Goal: Find specific page/section: Find specific page/section

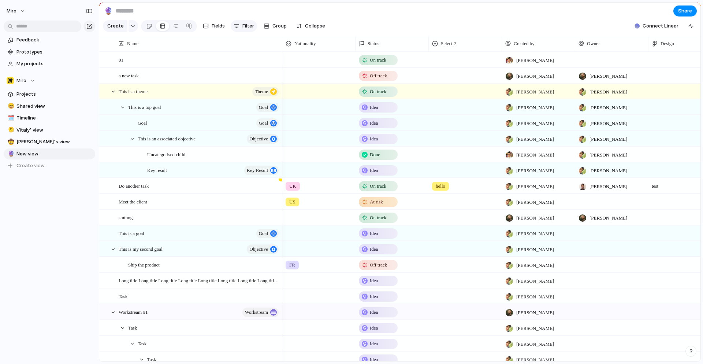
click at [251, 25] on span "Filter" at bounding box center [248, 25] width 12 height 7
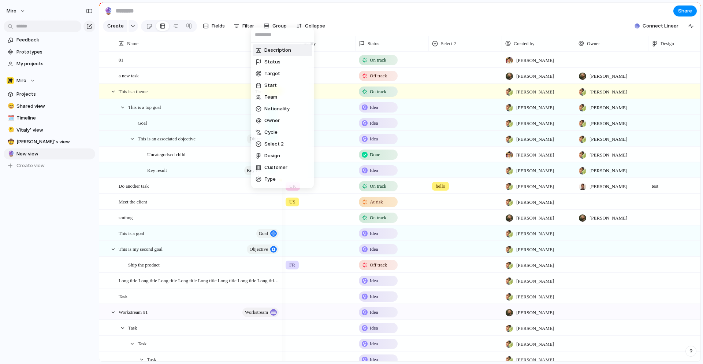
click at [237, 27] on div "Description Status Target Start Team Nationality Owner Cycle Select 2 Design Cu…" at bounding box center [351, 182] width 703 height 364
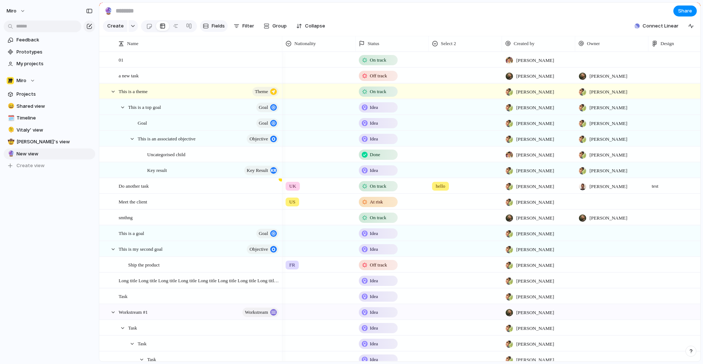
click at [217, 29] on span "Fields" at bounding box center [218, 25] width 13 height 7
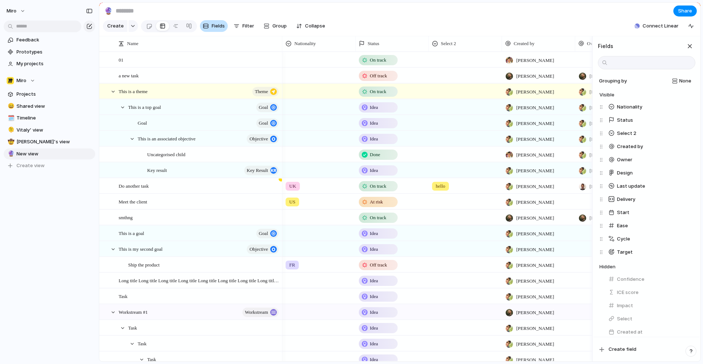
click at [219, 27] on span "Fields" at bounding box center [218, 25] width 13 height 7
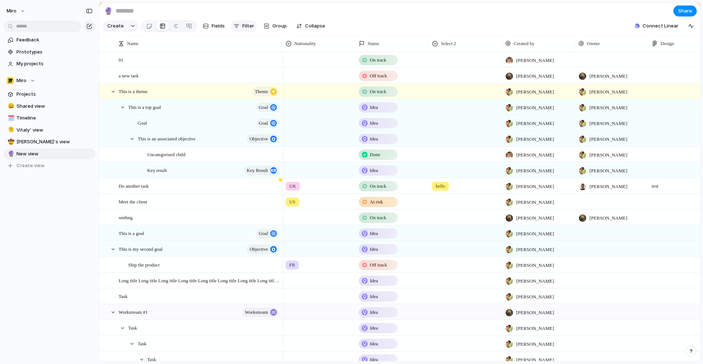
click at [243, 26] on span "Filter" at bounding box center [248, 25] width 12 height 7
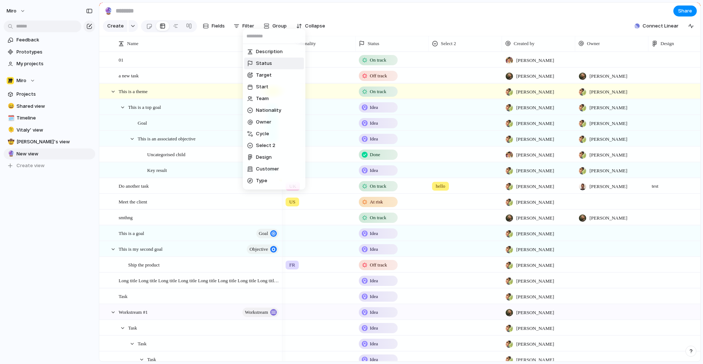
click at [264, 62] on span "Status" at bounding box center [264, 63] width 16 height 7
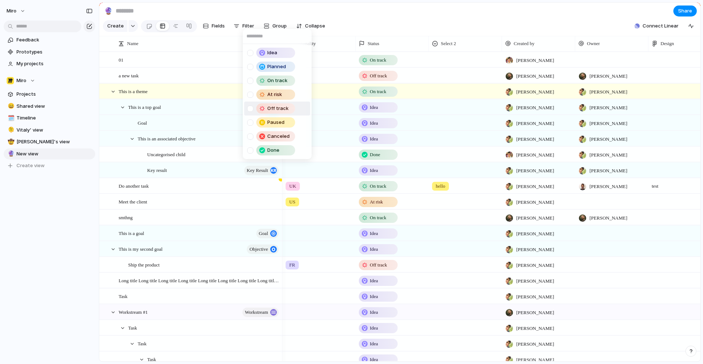
click at [250, 105] on div at bounding box center [250, 108] width 6 height 6
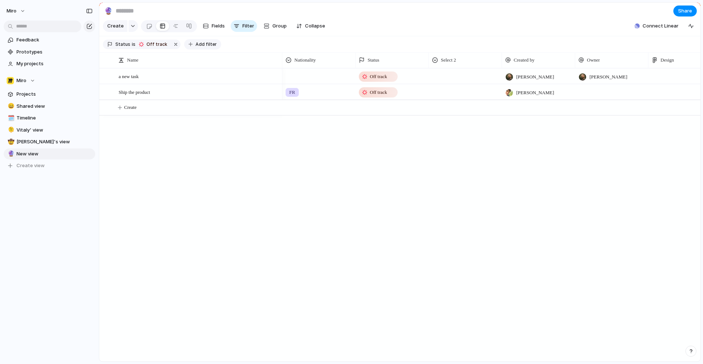
click at [196, 44] on span "Add filter" at bounding box center [206, 44] width 21 height 7
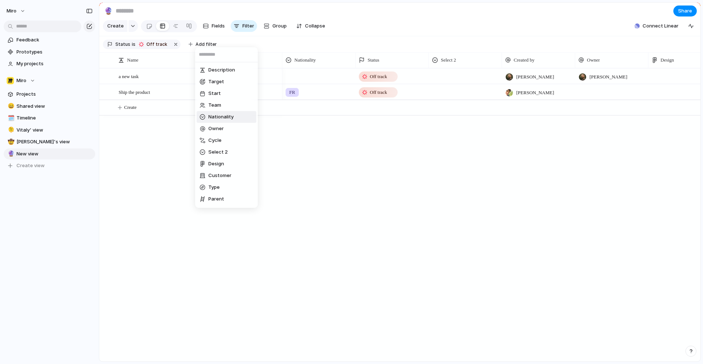
click at [220, 120] on span "Nationality" at bounding box center [220, 116] width 25 height 7
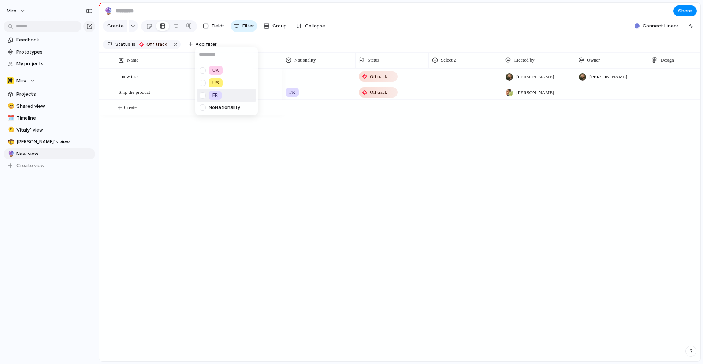
click at [207, 95] on div at bounding box center [202, 95] width 13 height 13
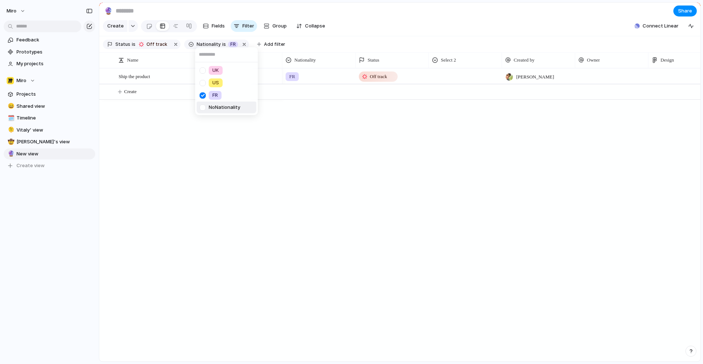
click at [249, 156] on div "UK US FR No Nationality" at bounding box center [351, 182] width 703 height 364
click at [269, 23] on button "Group" at bounding box center [275, 26] width 30 height 12
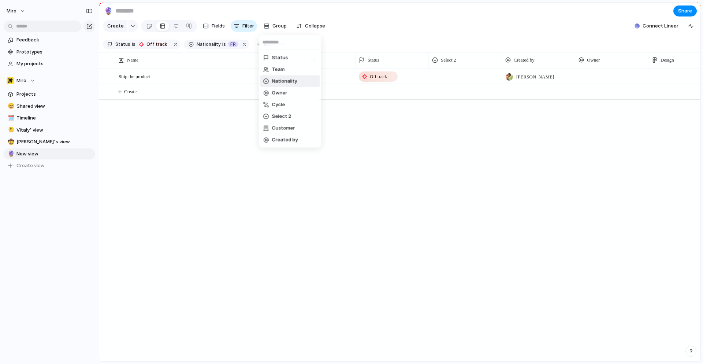
click at [286, 72] on li "Team" at bounding box center [290, 70] width 60 height 12
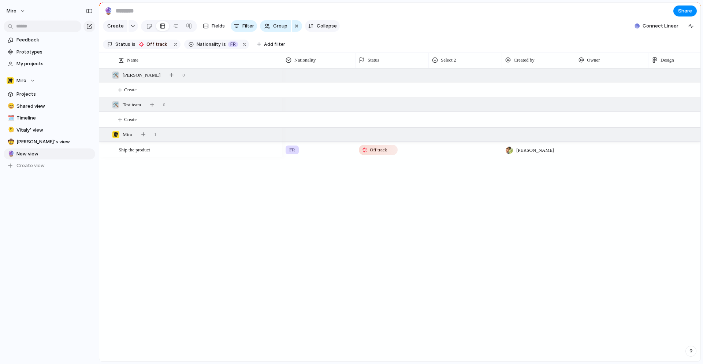
click at [317, 25] on span "Collapse" at bounding box center [327, 25] width 20 height 7
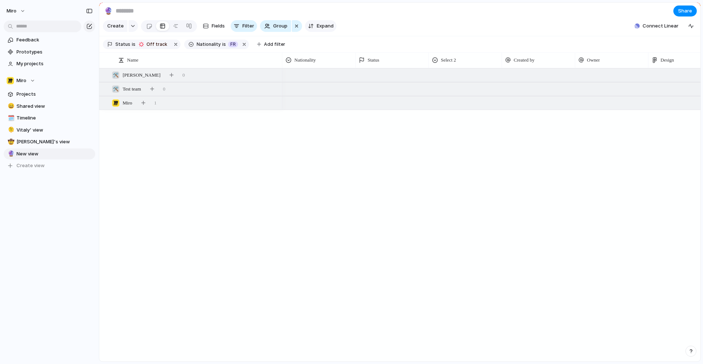
click at [317, 25] on span "Expand" at bounding box center [325, 25] width 17 height 7
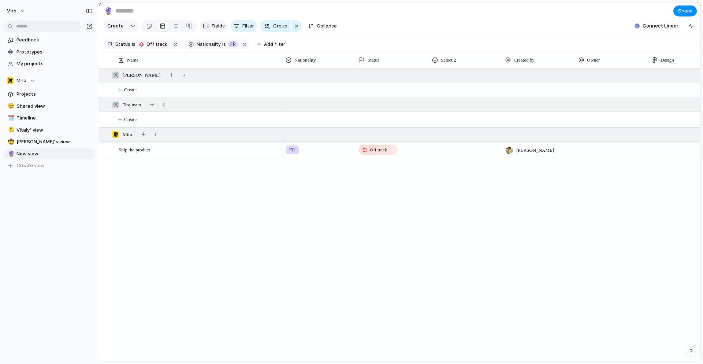
click at [214, 25] on span "Fields" at bounding box center [218, 25] width 13 height 7
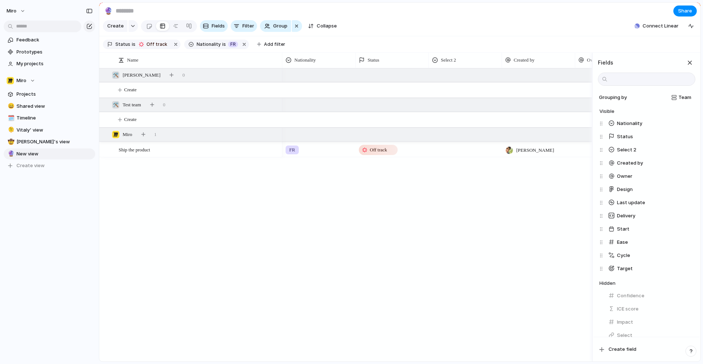
click at [326, 282] on div "FR Off track Mike Walker" at bounding box center [437, 214] width 310 height 293
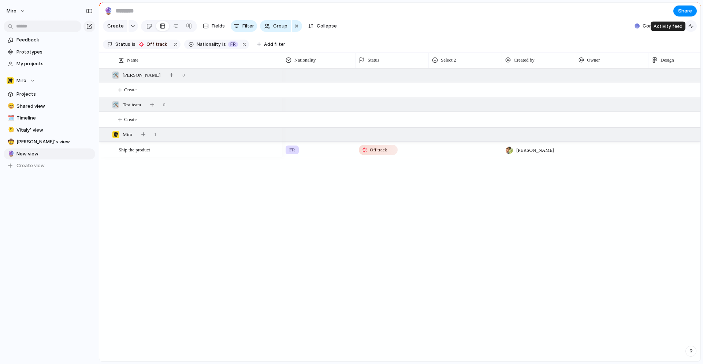
click at [689, 26] on div "button" at bounding box center [691, 26] width 6 height 6
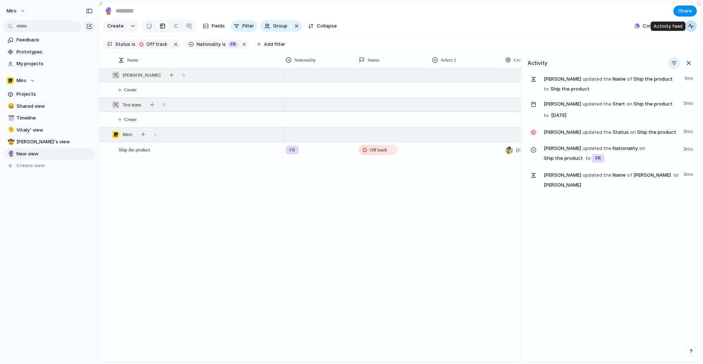
click at [691, 26] on div "button" at bounding box center [691, 26] width 6 height 6
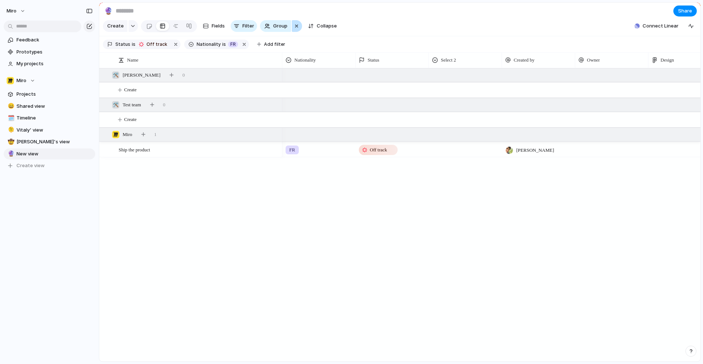
click at [296, 26] on div "button" at bounding box center [297, 26] width 6 height 9
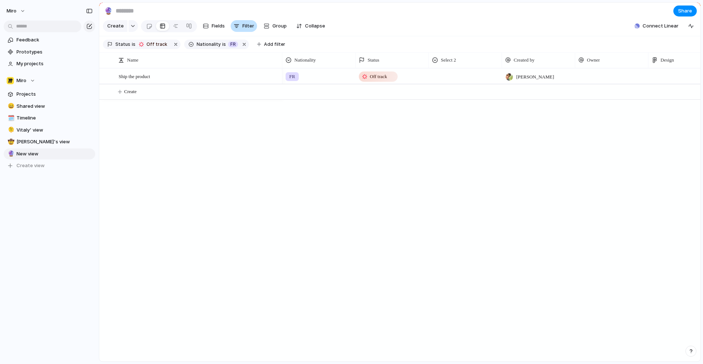
click at [248, 26] on span "Filter" at bounding box center [248, 25] width 12 height 7
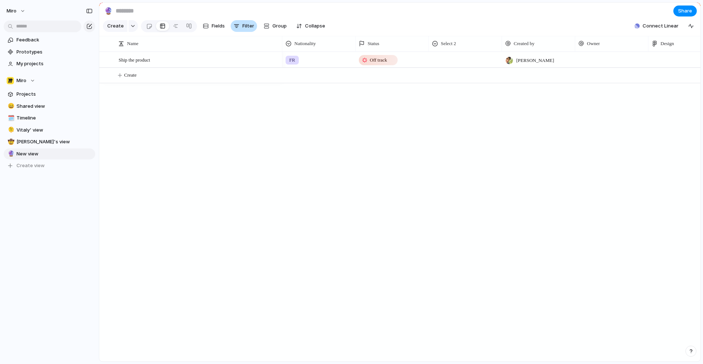
click at [245, 26] on span "Filter" at bounding box center [248, 25] width 12 height 7
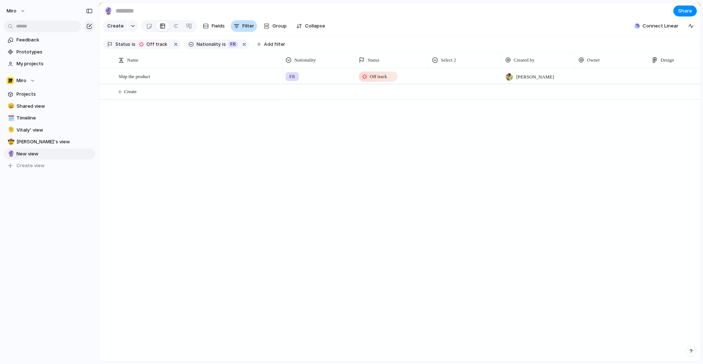
click at [245, 26] on span "Filter" at bounding box center [248, 25] width 12 height 7
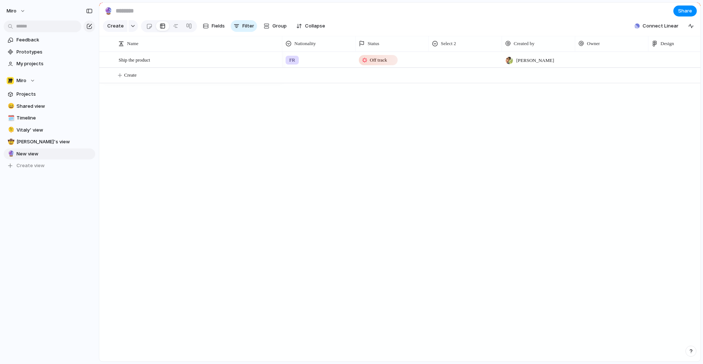
click at [248, 159] on div "Ship the product FR Off track Mike Walker Create" at bounding box center [399, 206] width 601 height 309
click at [240, 21] on button "Filter" at bounding box center [244, 26] width 26 height 12
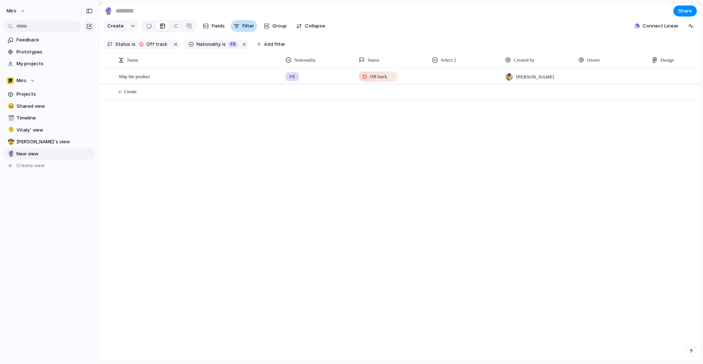
click at [245, 28] on span "Filter" at bounding box center [248, 25] width 12 height 7
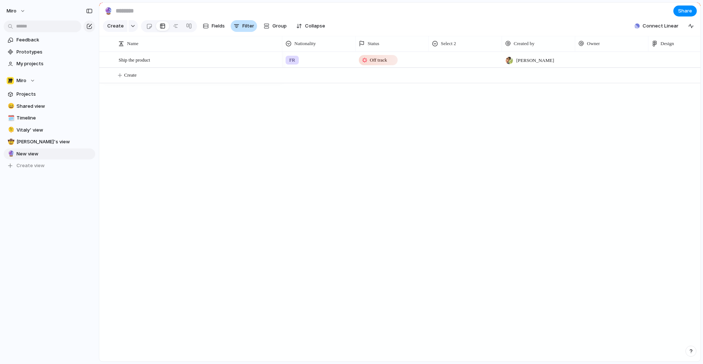
click at [245, 28] on span "Filter" at bounding box center [248, 25] width 12 height 7
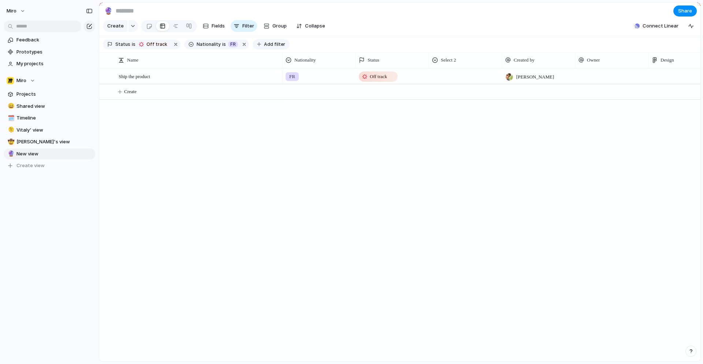
click at [264, 46] on span "Add filter" at bounding box center [274, 44] width 21 height 7
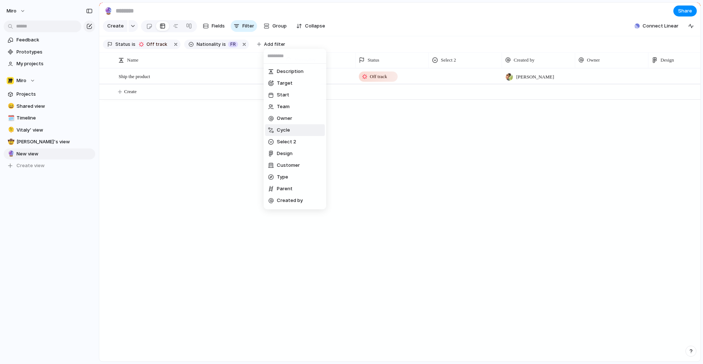
click at [170, 41] on div "Description Target Start Team Owner Cycle Select 2 Design Customer Type Parent …" at bounding box center [351, 182] width 703 height 364
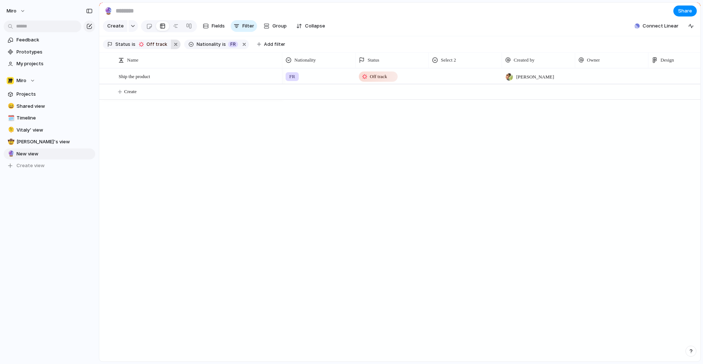
click at [171, 42] on button "button" at bounding box center [176, 45] width 10 height 10
click at [241, 29] on button "Filter" at bounding box center [244, 26] width 26 height 12
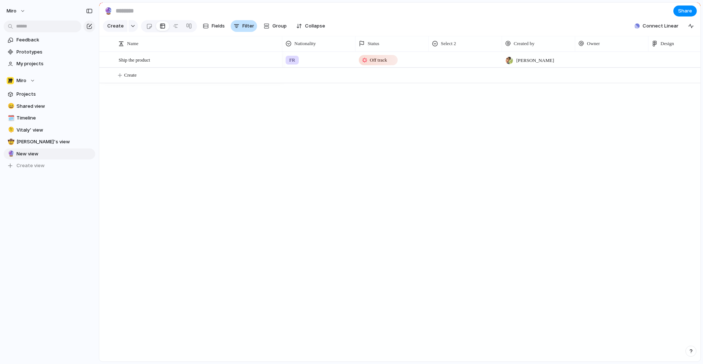
click at [241, 29] on button "Filter" at bounding box center [244, 26] width 26 height 12
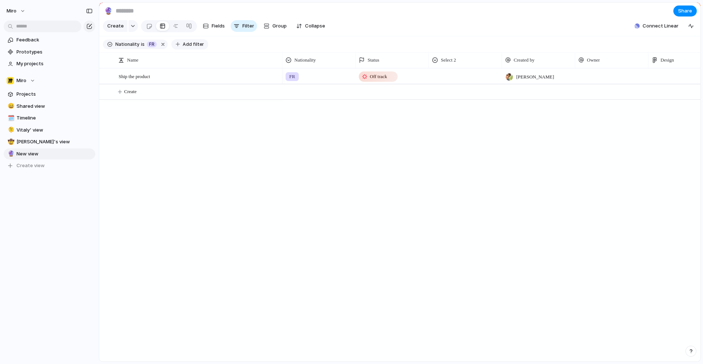
click at [191, 42] on span "Add filter" at bounding box center [193, 44] width 21 height 7
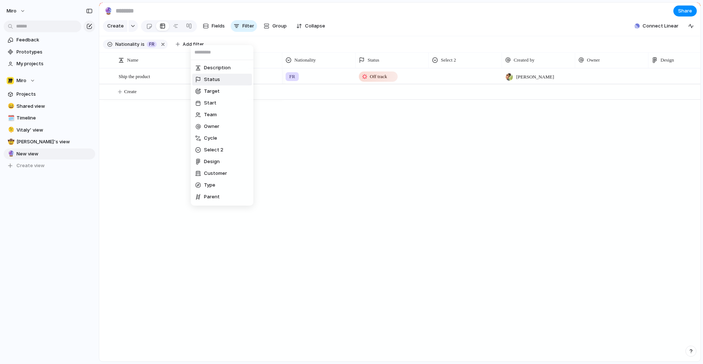
click at [207, 79] on span "Status" at bounding box center [212, 79] width 16 height 7
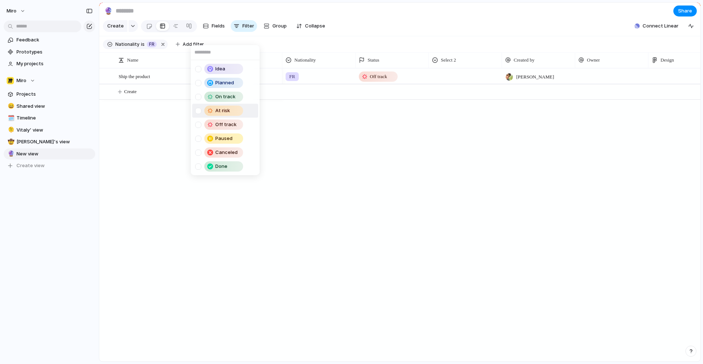
click at [232, 25] on div "Idea Planned On track At risk Off track Paused Canceled Done" at bounding box center [351, 182] width 703 height 364
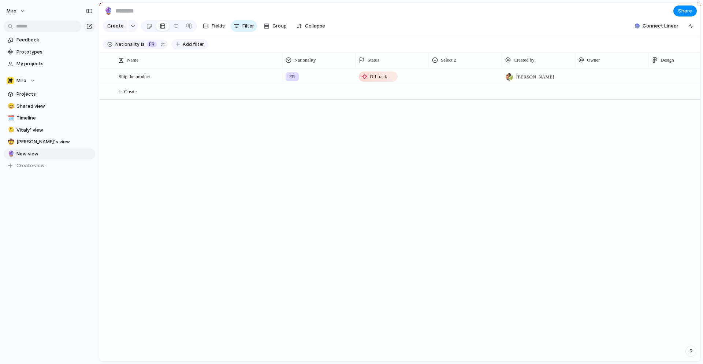
click at [183, 41] on span "Add filter" at bounding box center [193, 44] width 21 height 7
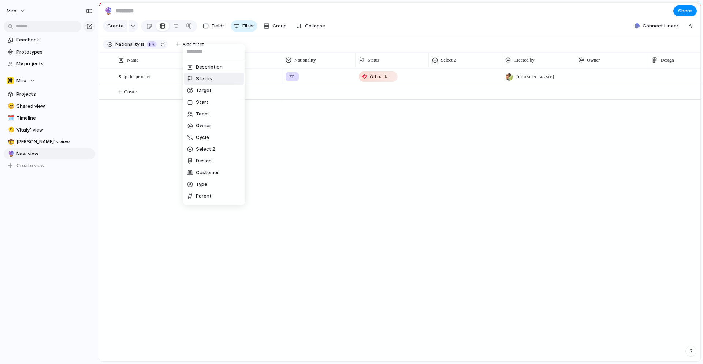
click at [200, 77] on span "Status" at bounding box center [204, 78] width 16 height 7
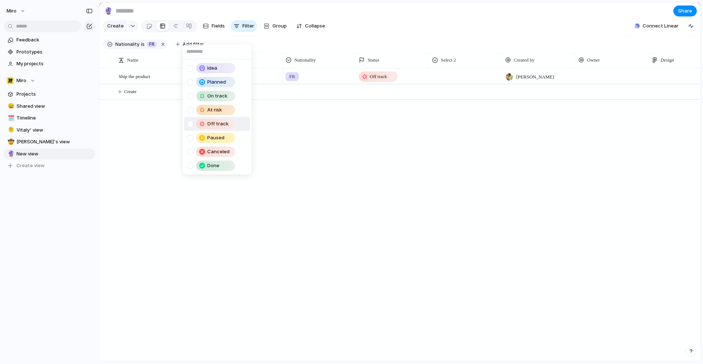
click at [190, 123] on div at bounding box center [190, 124] width 6 height 6
